Goal: Task Accomplishment & Management: Use online tool/utility

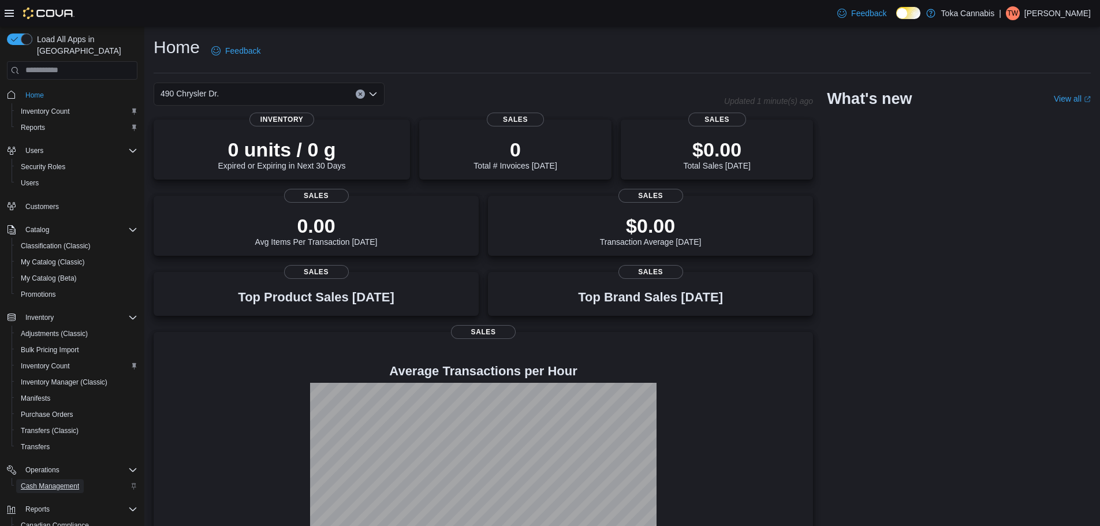
click at [51, 482] on span "Cash Management" at bounding box center [50, 486] width 58 height 9
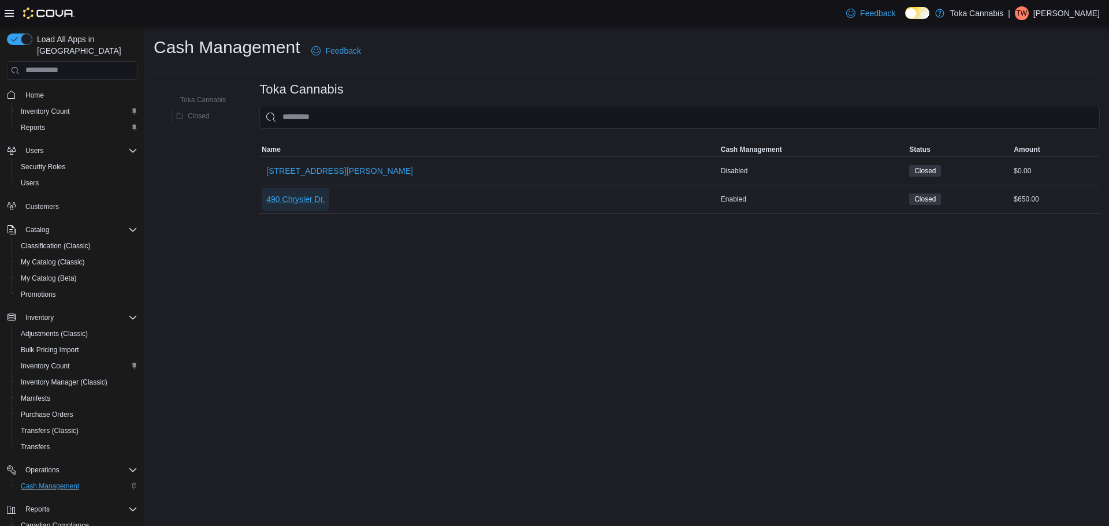
click at [280, 197] on span "490 Chrysler Dr." at bounding box center [295, 200] width 58 height 12
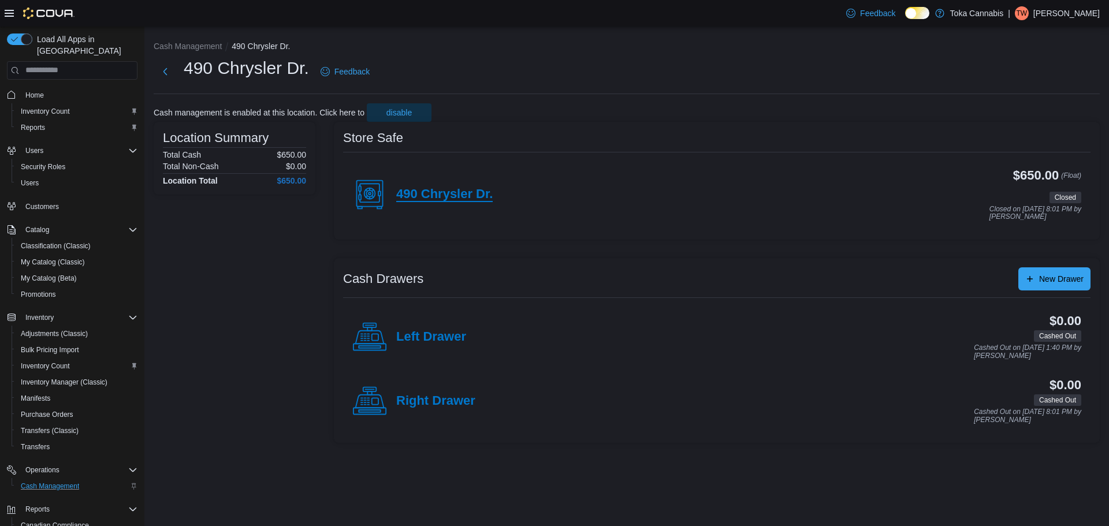
click at [437, 199] on h4 "490 Chrysler Dr." at bounding box center [444, 194] width 96 height 15
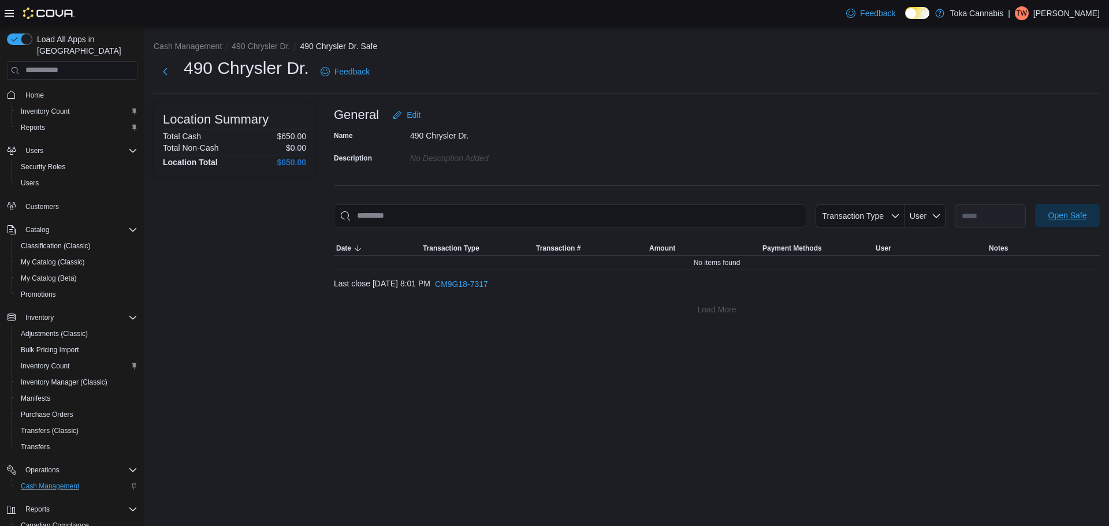
click at [1066, 213] on span "Open Safe" at bounding box center [1067, 216] width 39 height 12
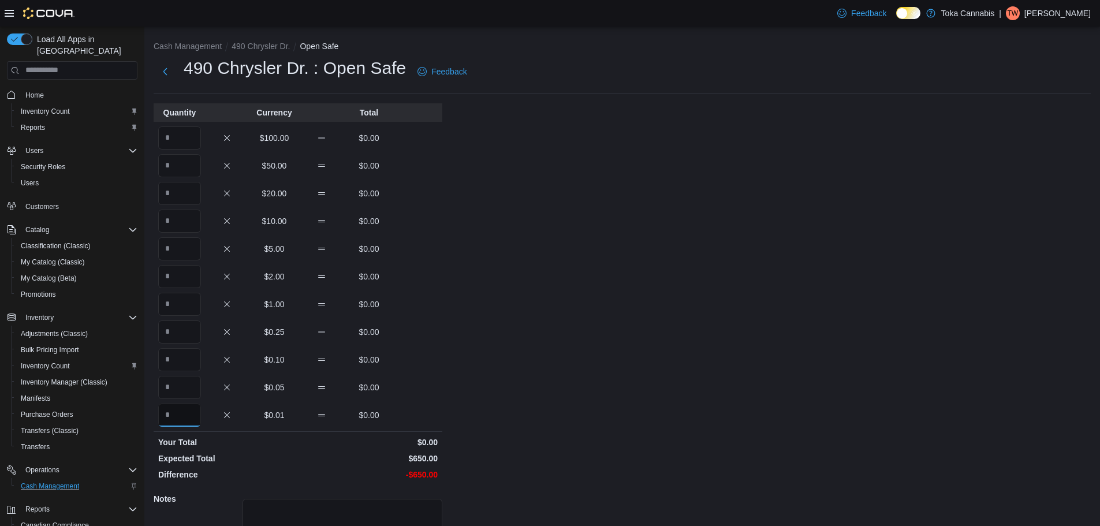
click at [176, 417] on input "Quantity" at bounding box center [179, 415] width 43 height 23
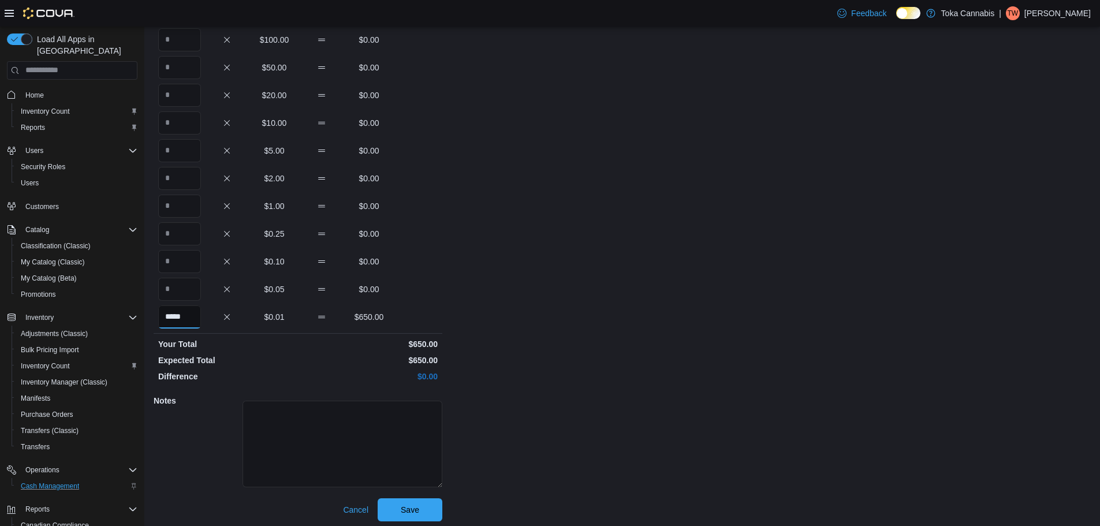
scroll to position [103, 0]
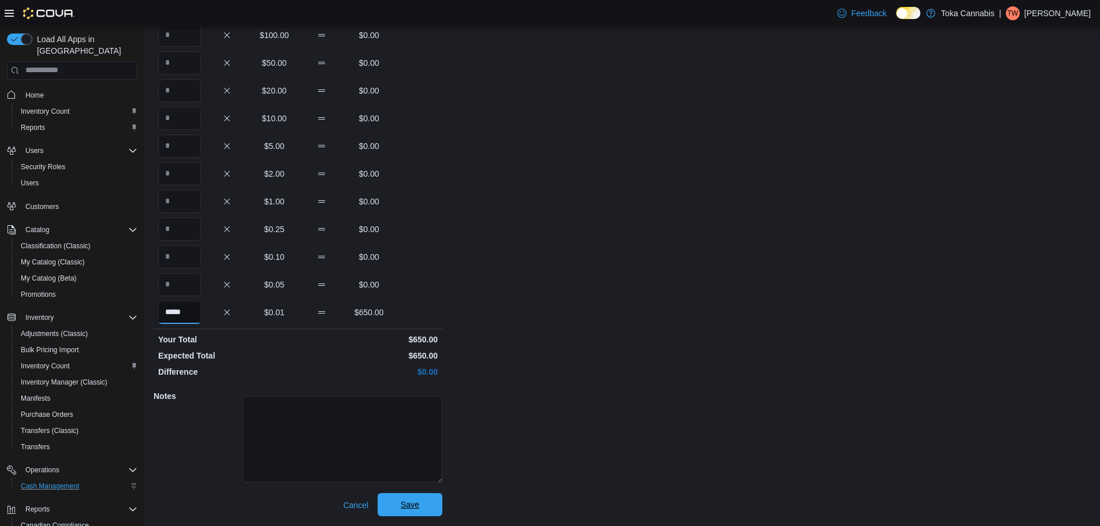
type input "*****"
click at [428, 509] on span "Save" at bounding box center [410, 504] width 51 height 23
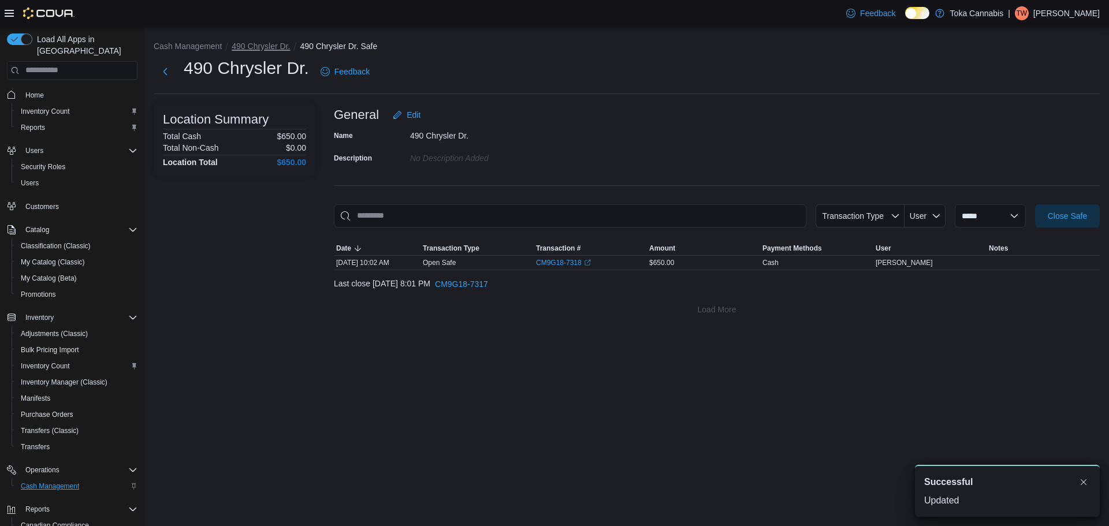
click at [260, 47] on button "490 Chrysler Dr." at bounding box center [261, 46] width 58 height 9
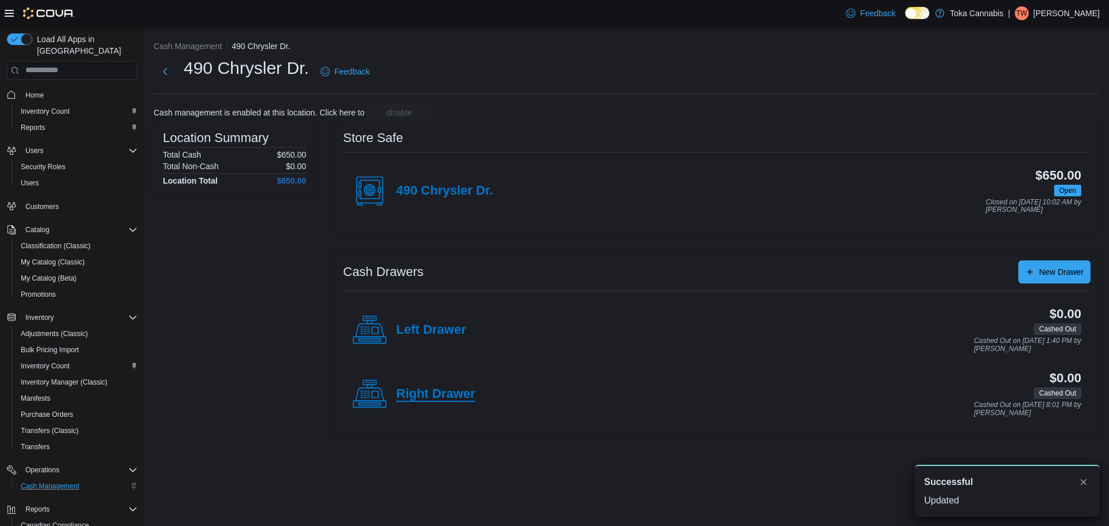
click at [429, 388] on h4 "Right Drawer" at bounding box center [435, 394] width 79 height 15
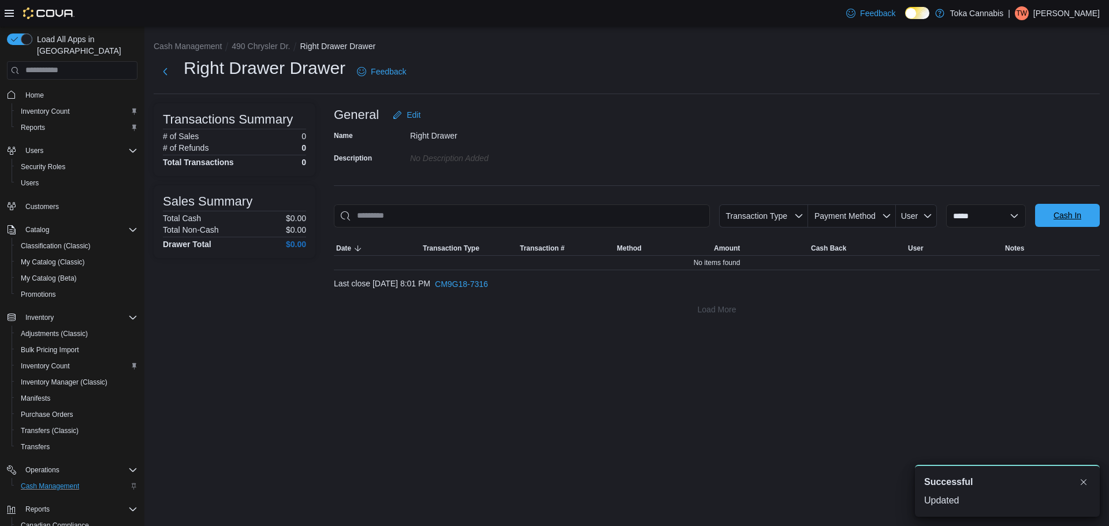
click at [1069, 219] on span "Cash In" at bounding box center [1068, 216] width 28 height 12
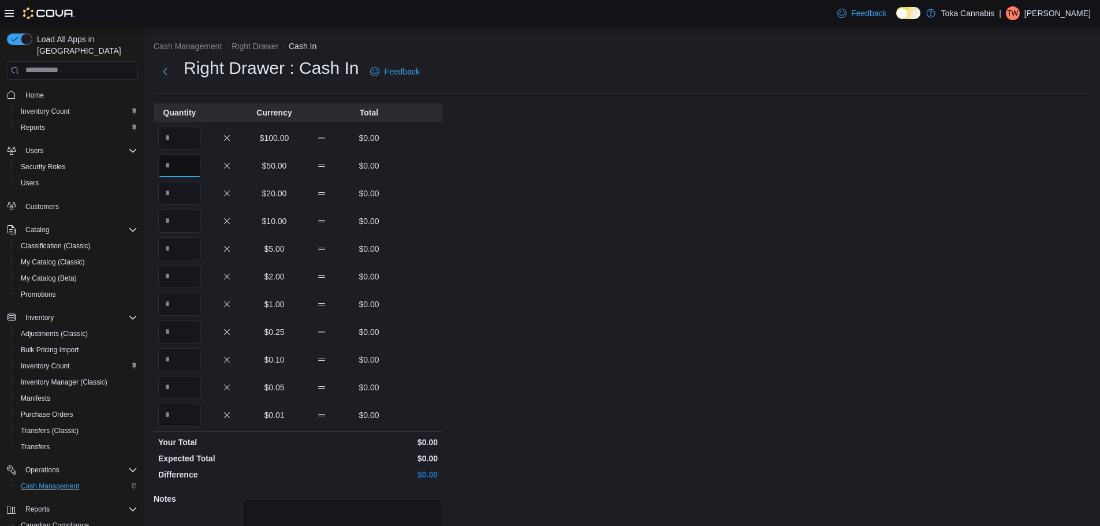
click at [181, 165] on input "Quantity" at bounding box center [179, 165] width 43 height 23
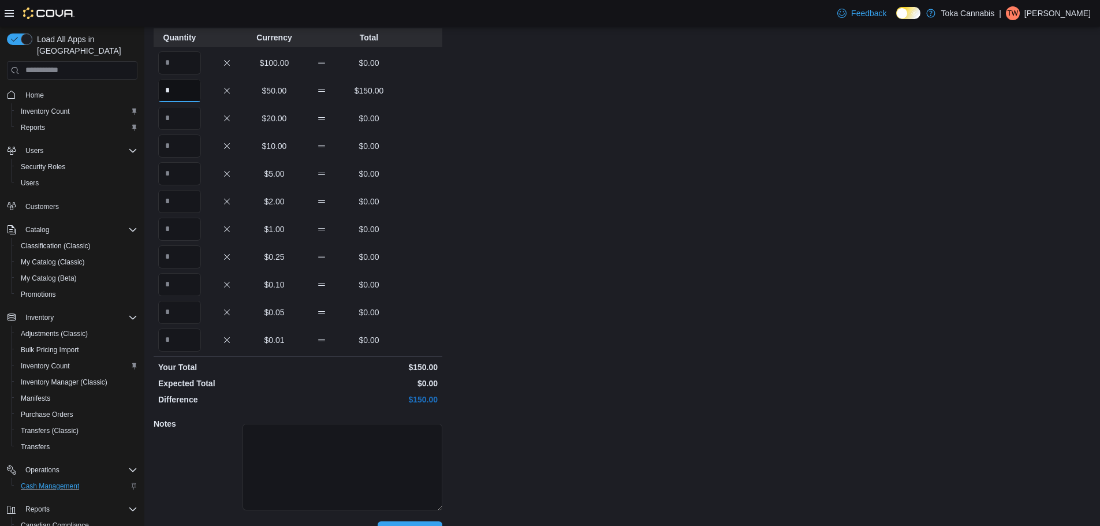
scroll to position [103, 0]
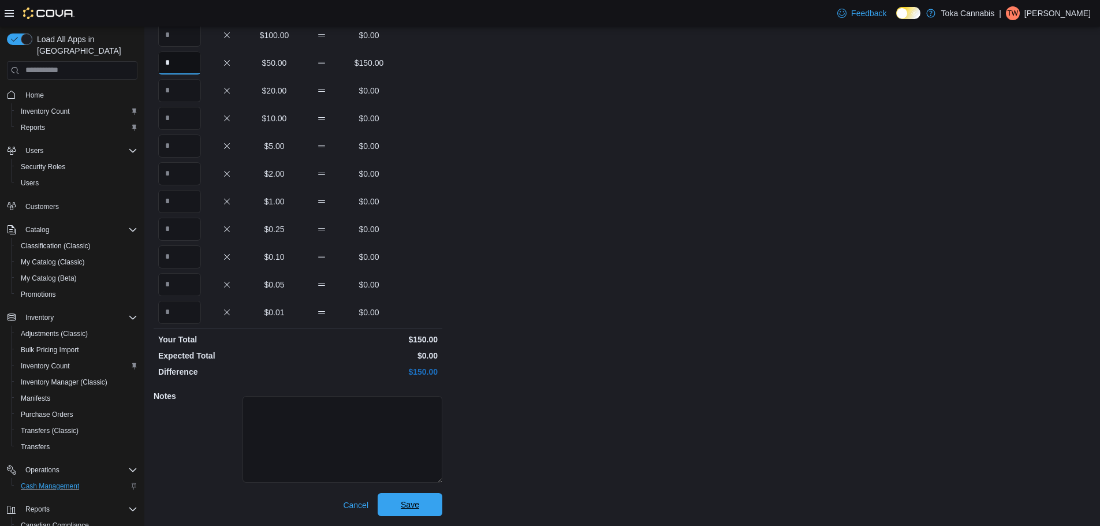
type input "*"
click at [430, 503] on span "Save" at bounding box center [410, 504] width 51 height 23
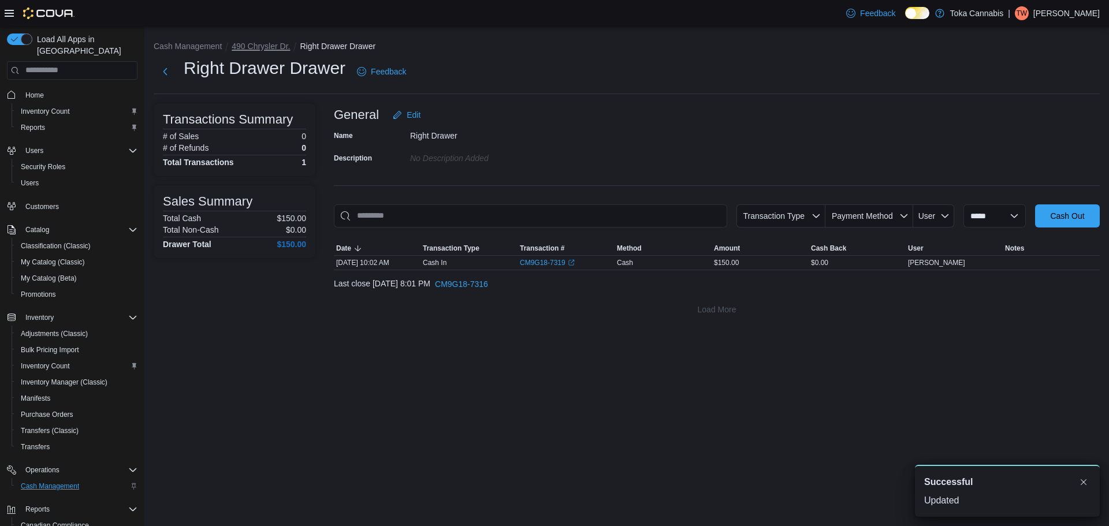
click at [254, 50] on button "490 Chrysler Dr." at bounding box center [261, 46] width 58 height 9
